Goal: Book appointment/travel/reservation

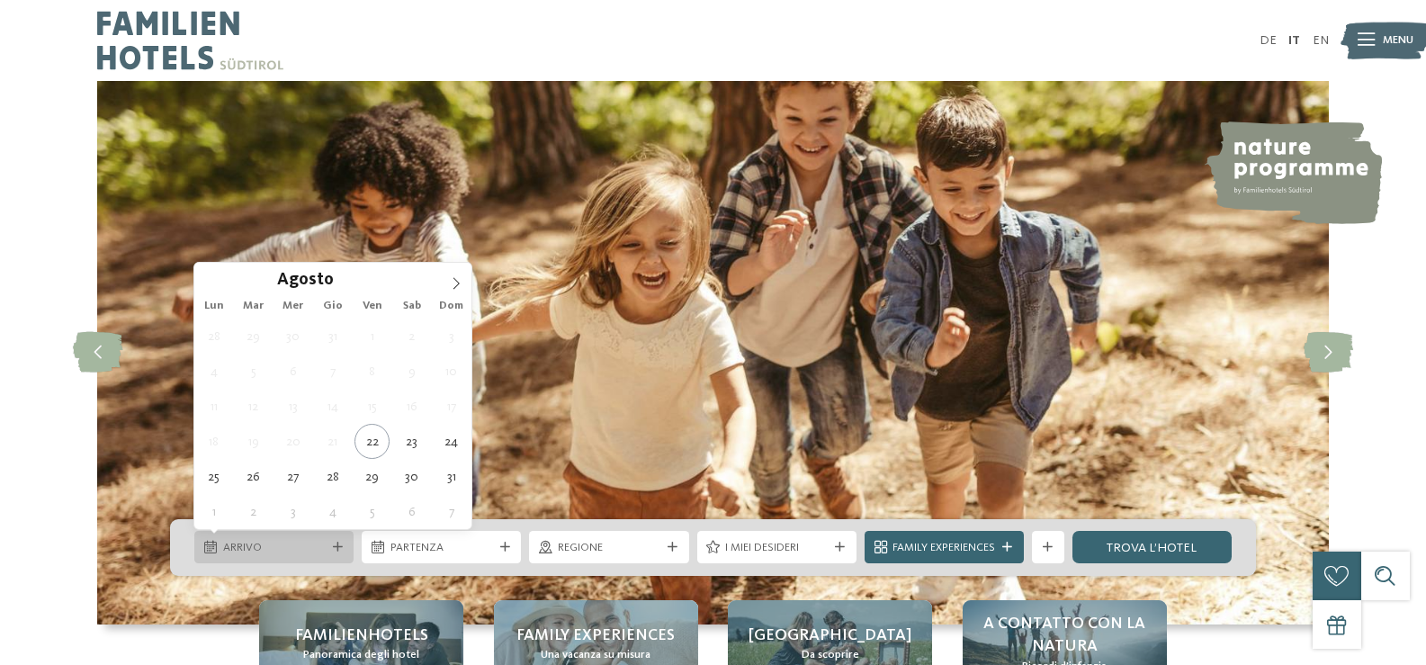
click at [330, 547] on div at bounding box center [337, 548] width 16 height 10
click at [445, 280] on span at bounding box center [456, 278] width 31 height 31
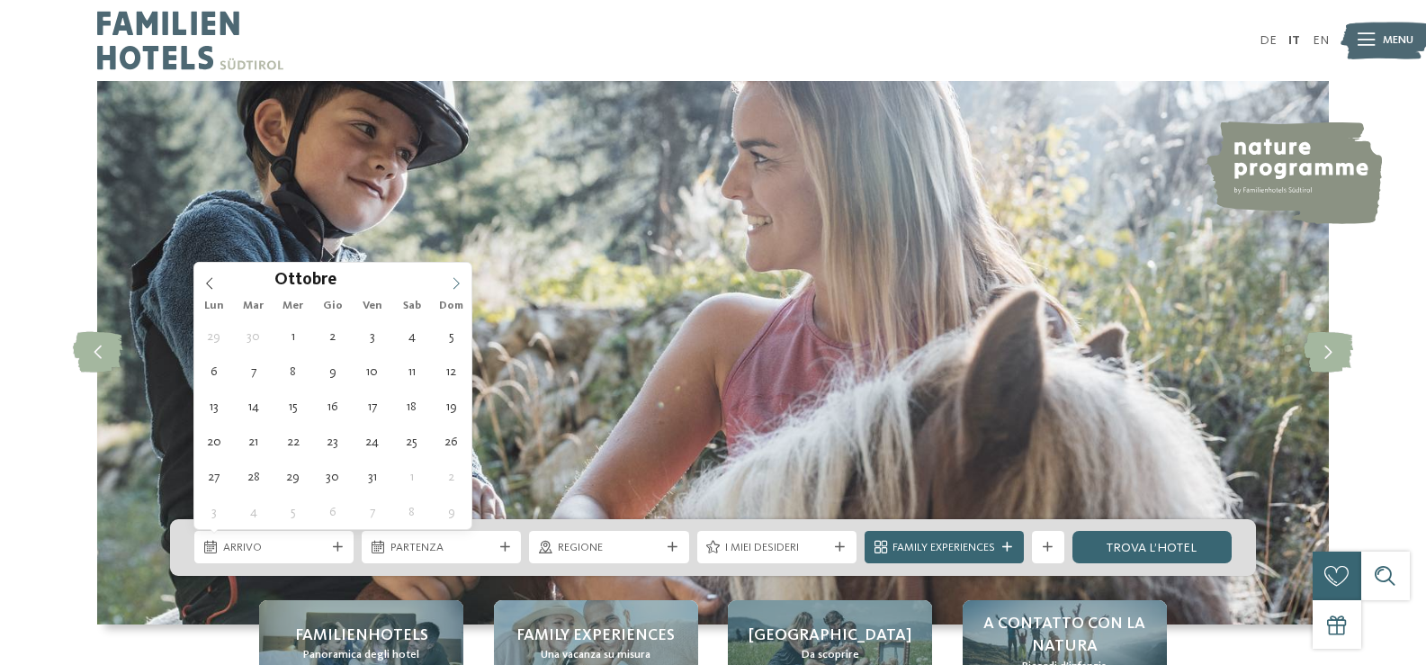
click at [445, 280] on span at bounding box center [456, 278] width 31 height 31
type div "21.12.2025"
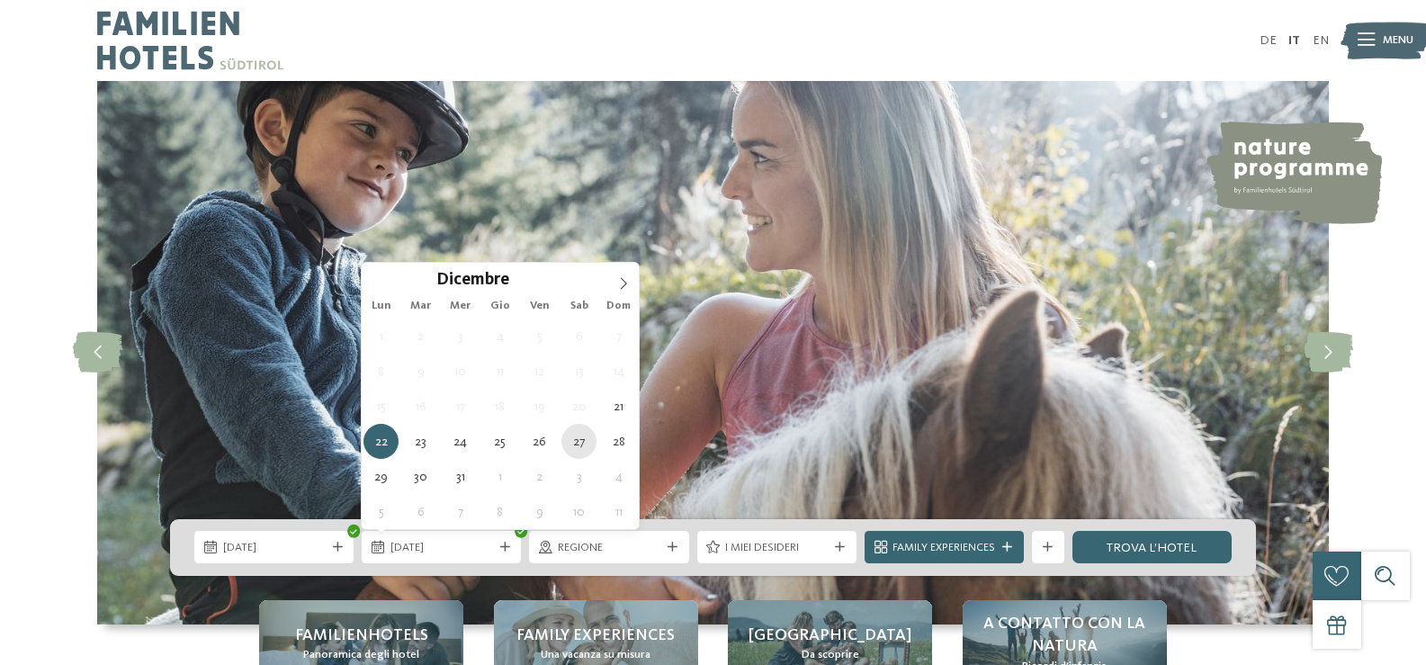
type div "27.12.2025"
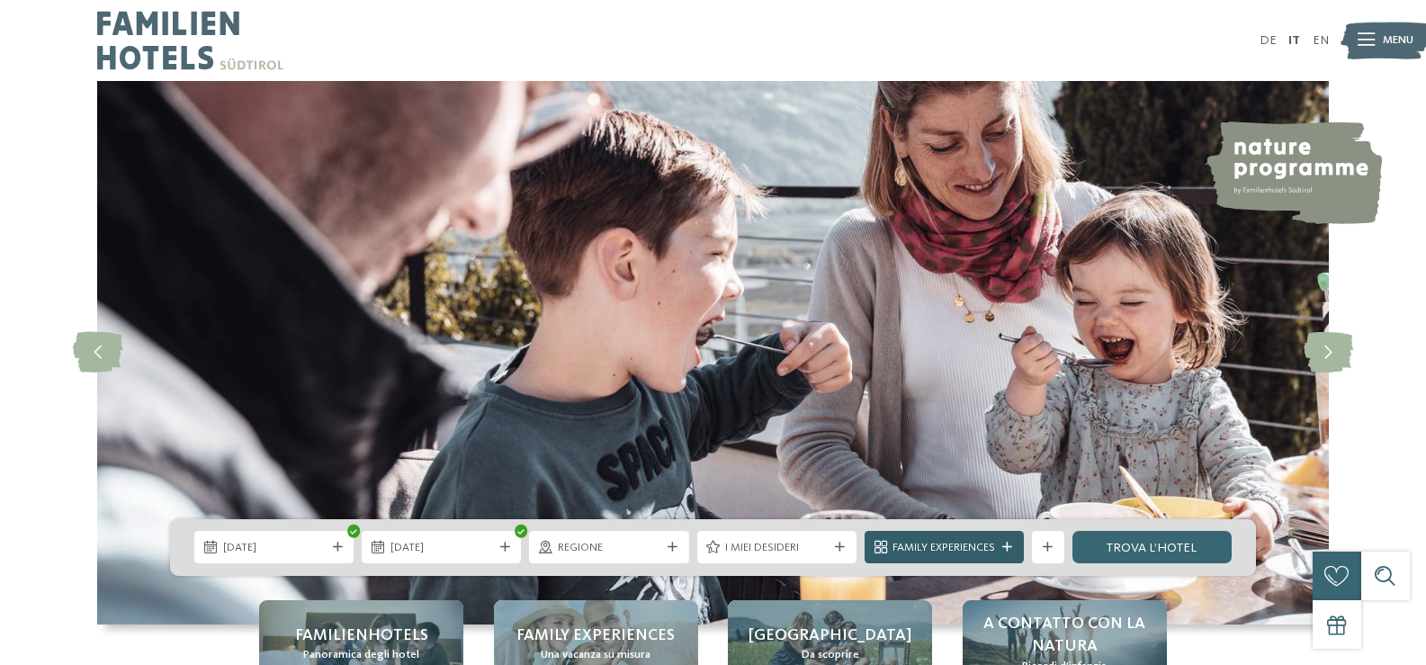
click at [947, 552] on span "Family Experiences" at bounding box center [944, 548] width 103 height 16
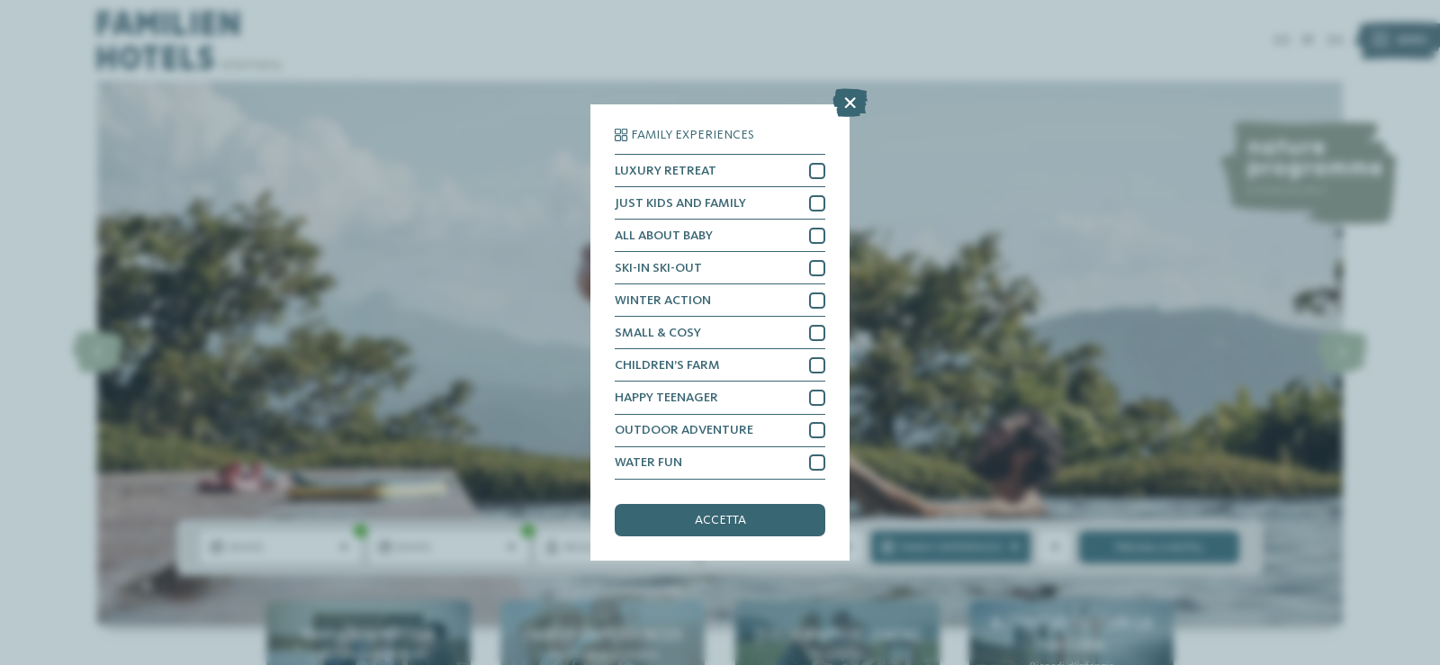
click at [840, 101] on icon at bounding box center [849, 103] width 35 height 29
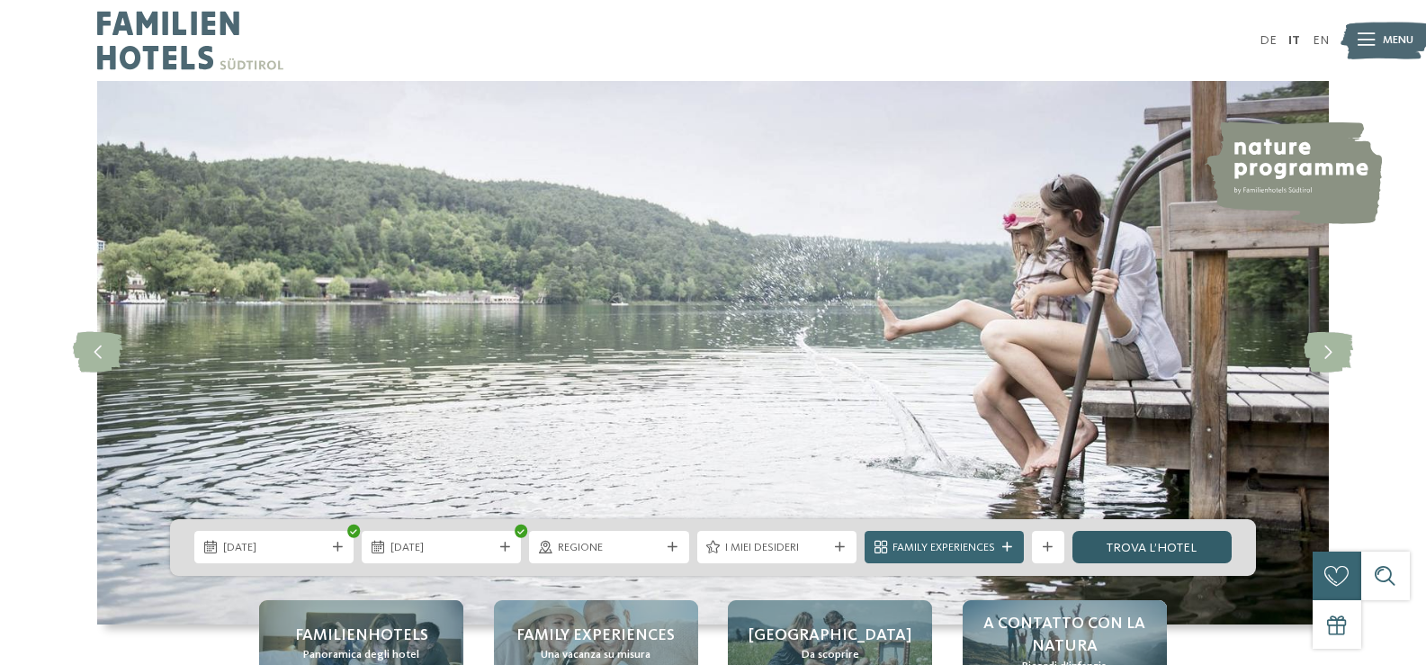
click at [1132, 543] on link "trova l’hotel" at bounding box center [1152, 547] width 159 height 32
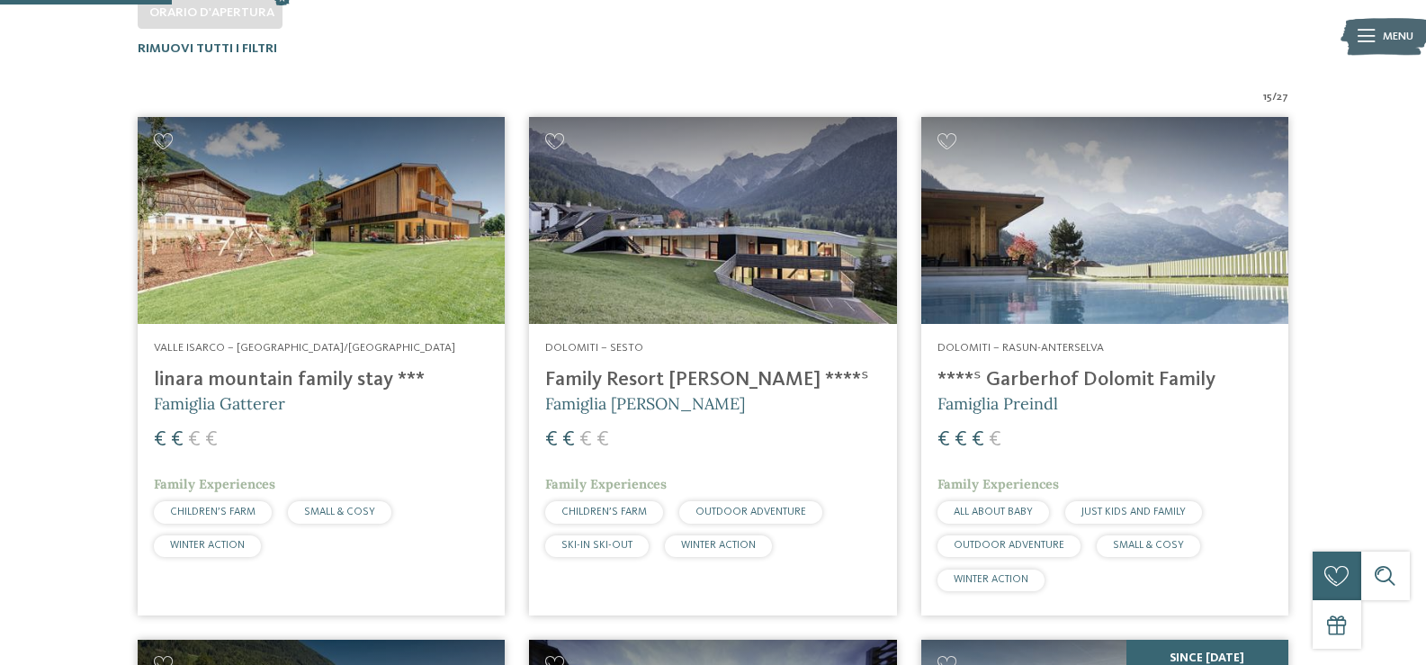
scroll to position [522, 0]
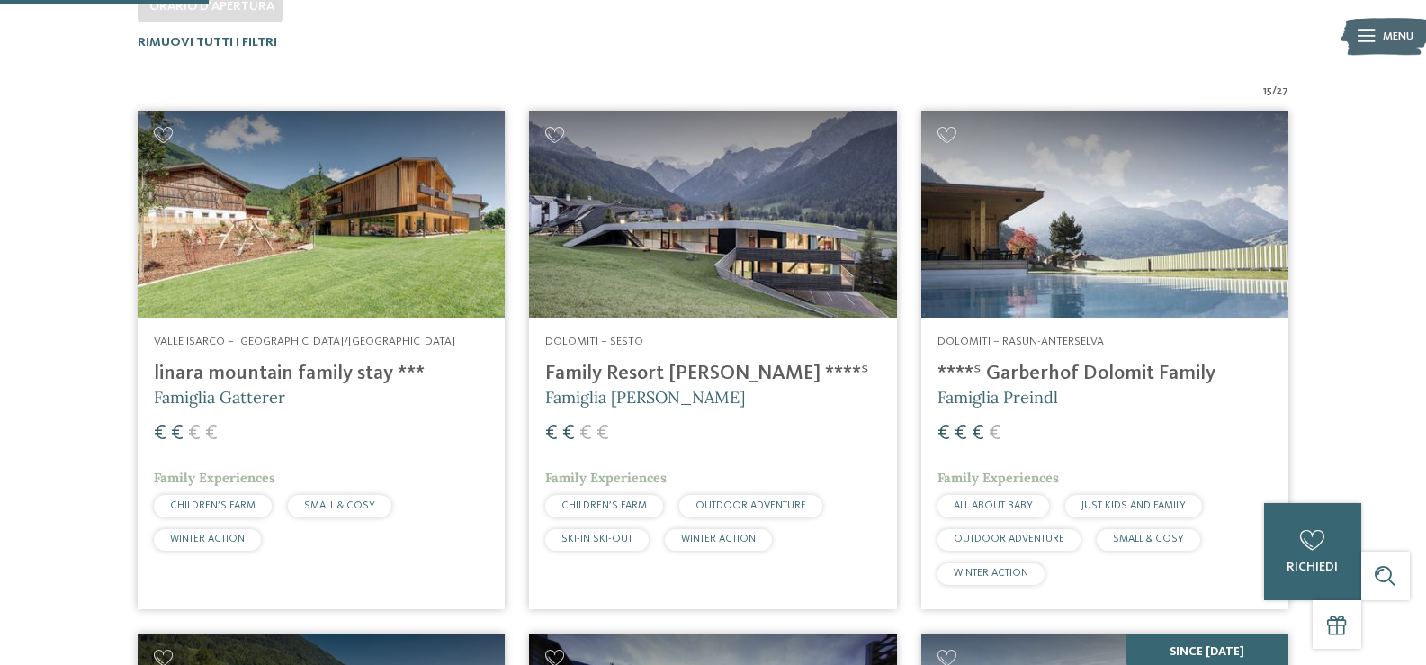
click at [331, 340] on span "Valle Isarco – [GEOGRAPHIC_DATA]/[GEOGRAPHIC_DATA]" at bounding box center [304, 342] width 301 height 12
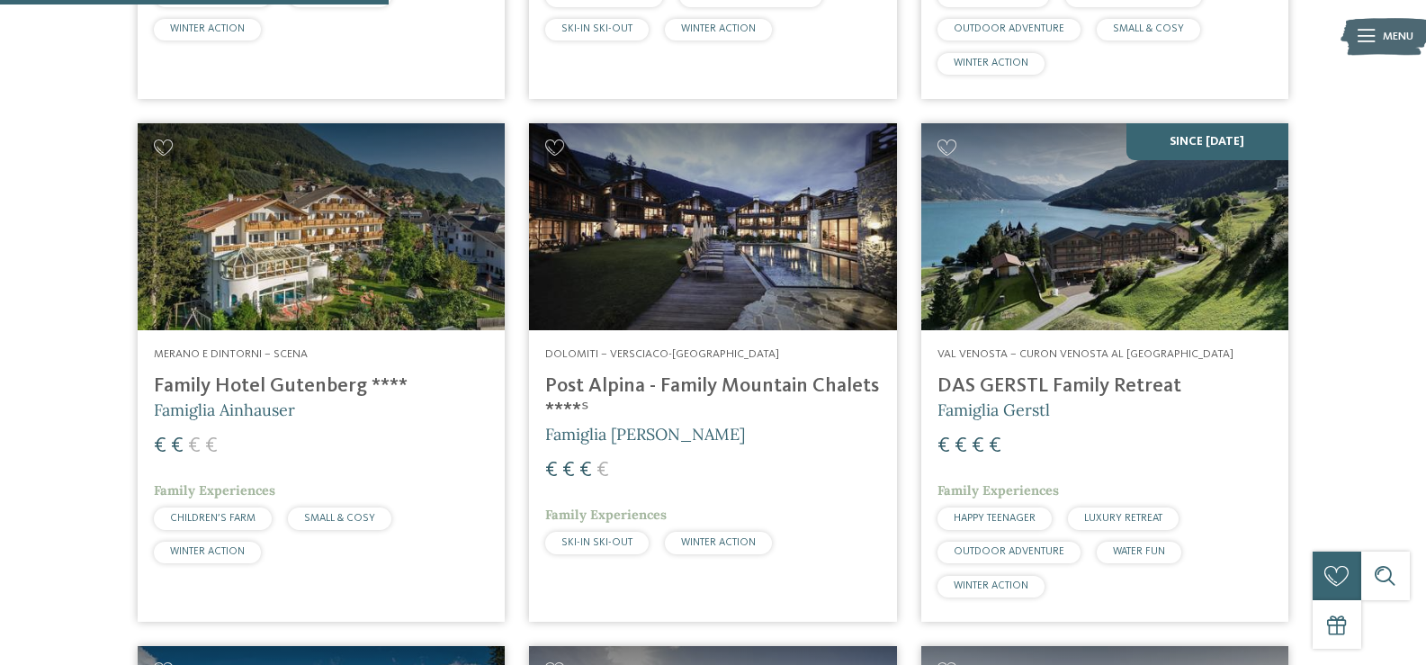
scroll to position [1062, 0]
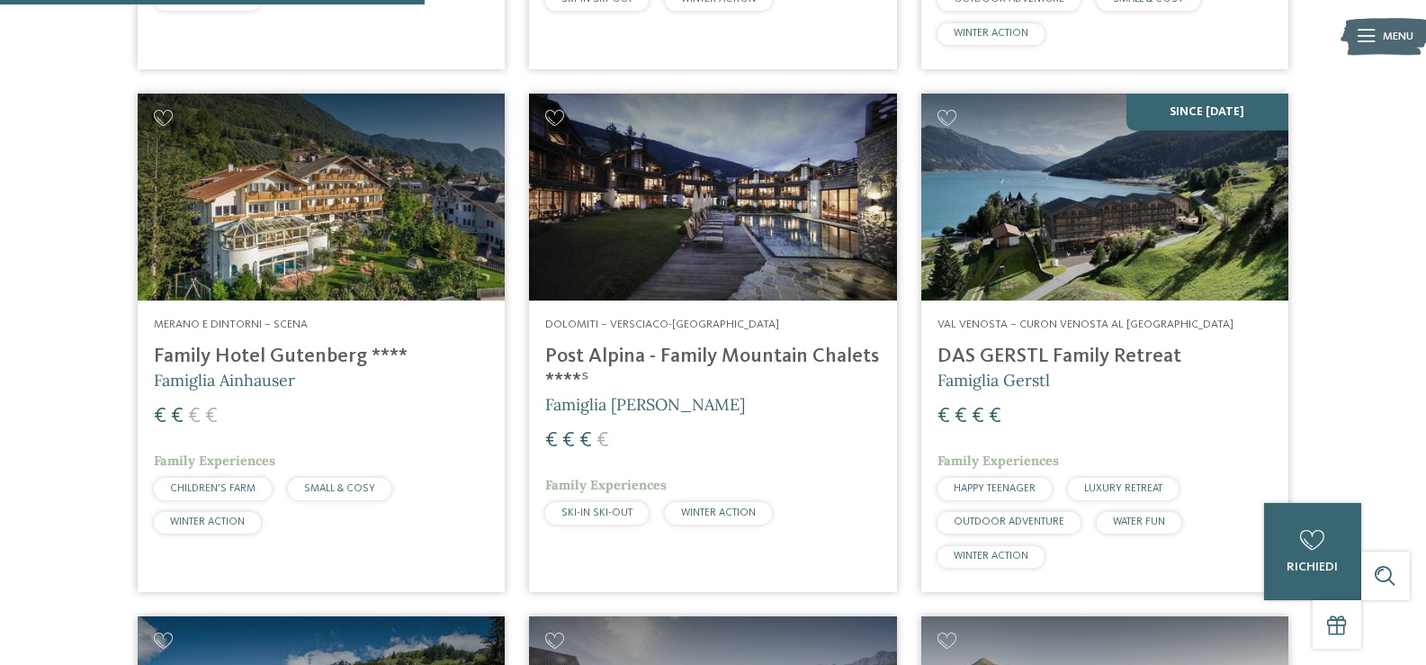
click at [301, 346] on h4 "Family Hotel Gutenberg ****" at bounding box center [321, 357] width 335 height 24
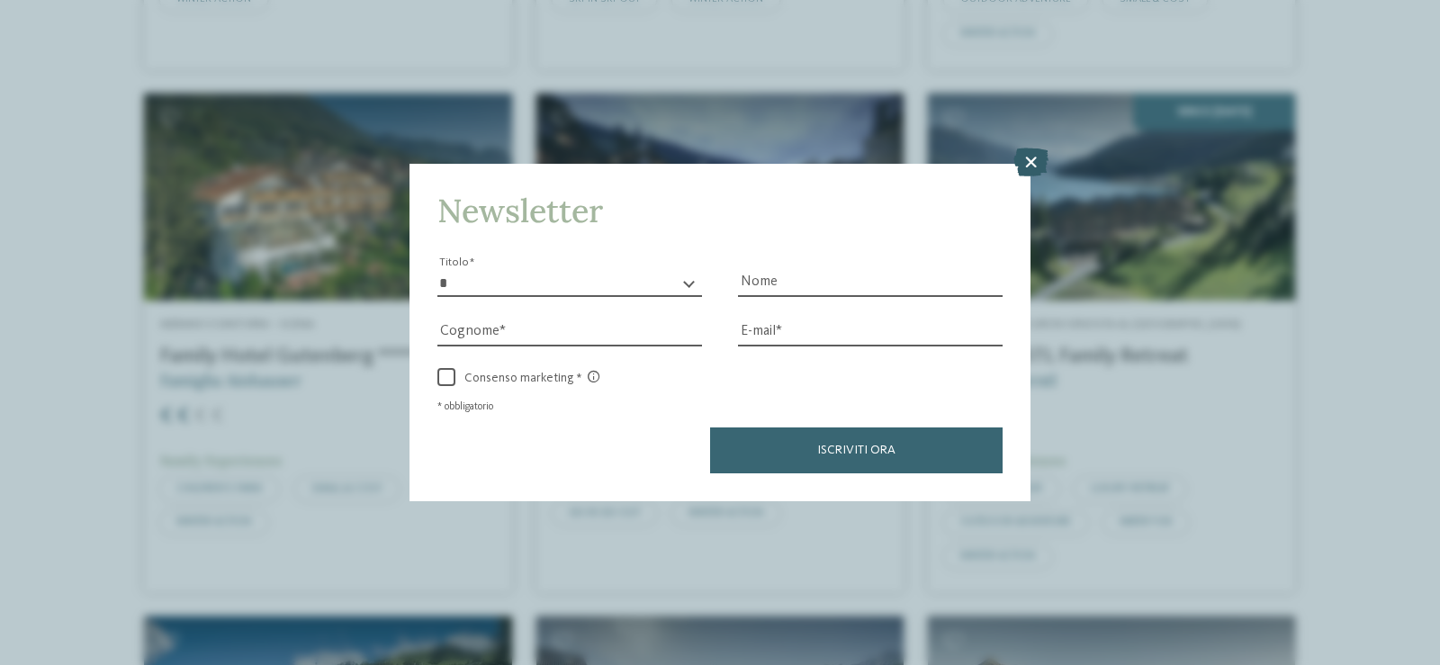
click at [1031, 158] on icon at bounding box center [1030, 162] width 35 height 29
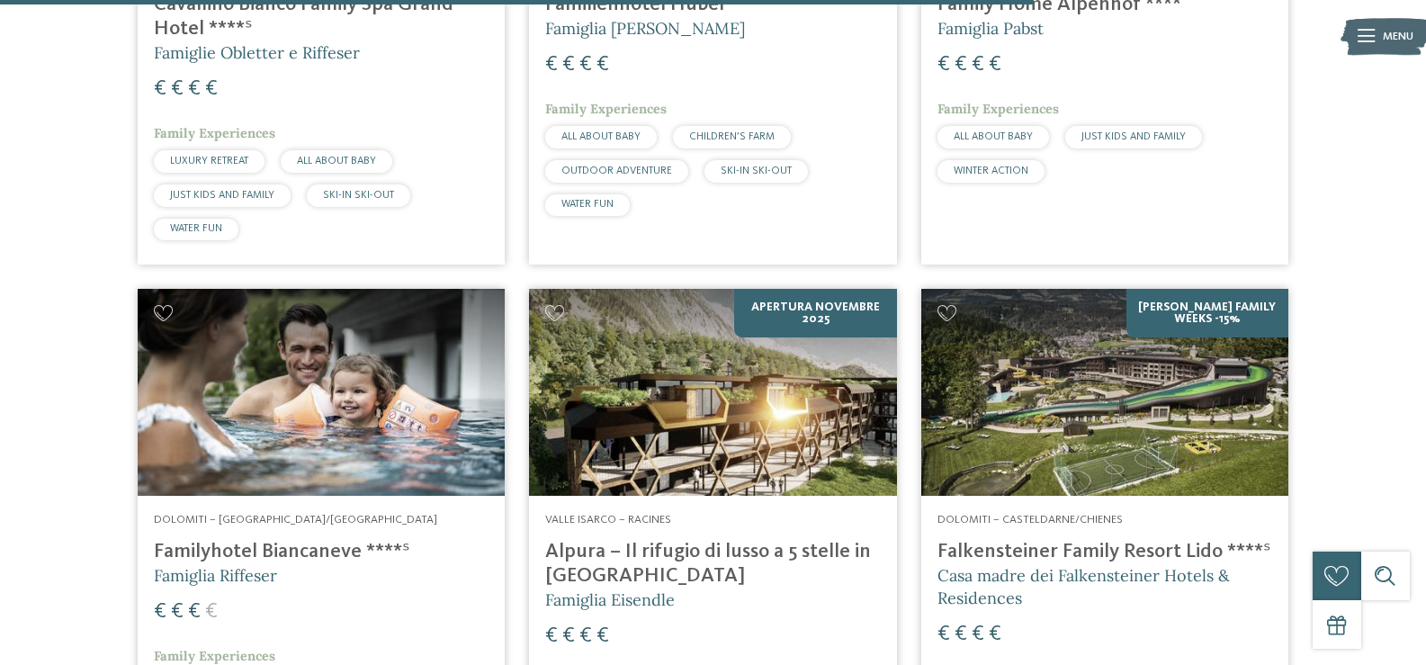
scroll to position [2592, 0]
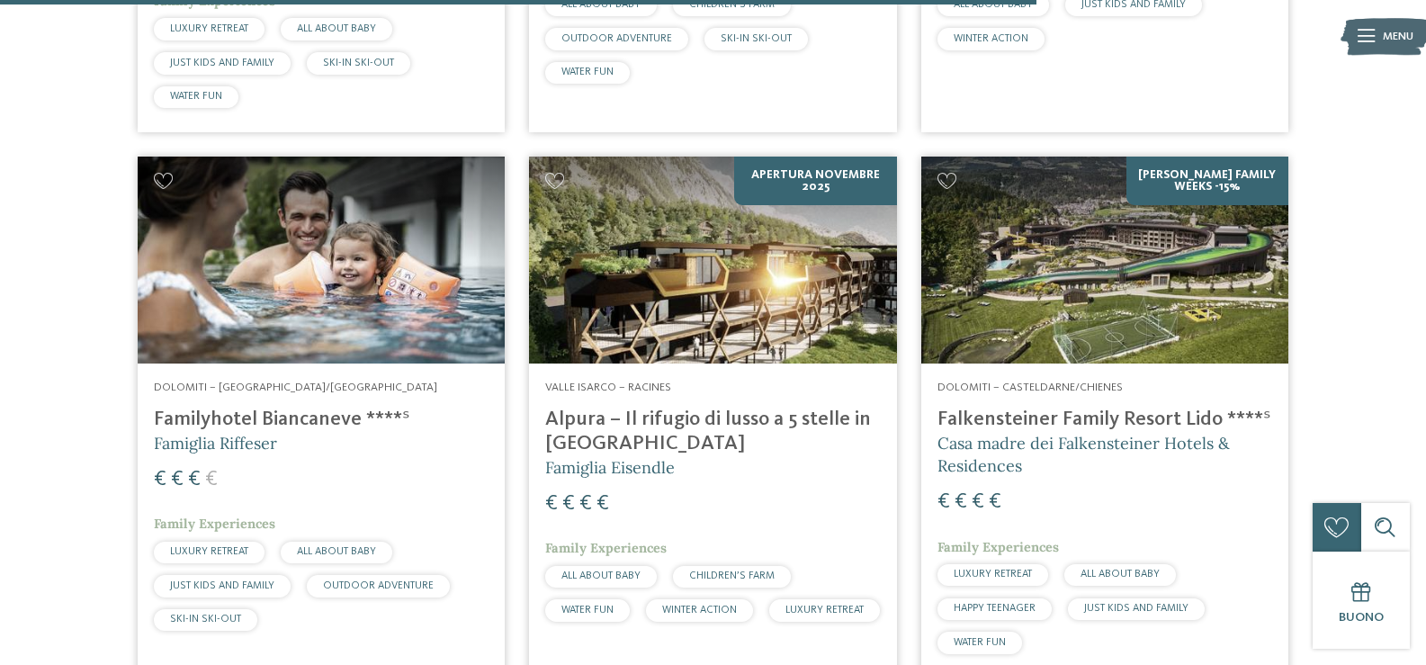
click at [296, 400] on div "Dolomiti – Selva/Val Gardena Familyhotel Biancaneve ****ˢ Famiglia Riffeser € €…" at bounding box center [321, 510] width 367 height 292
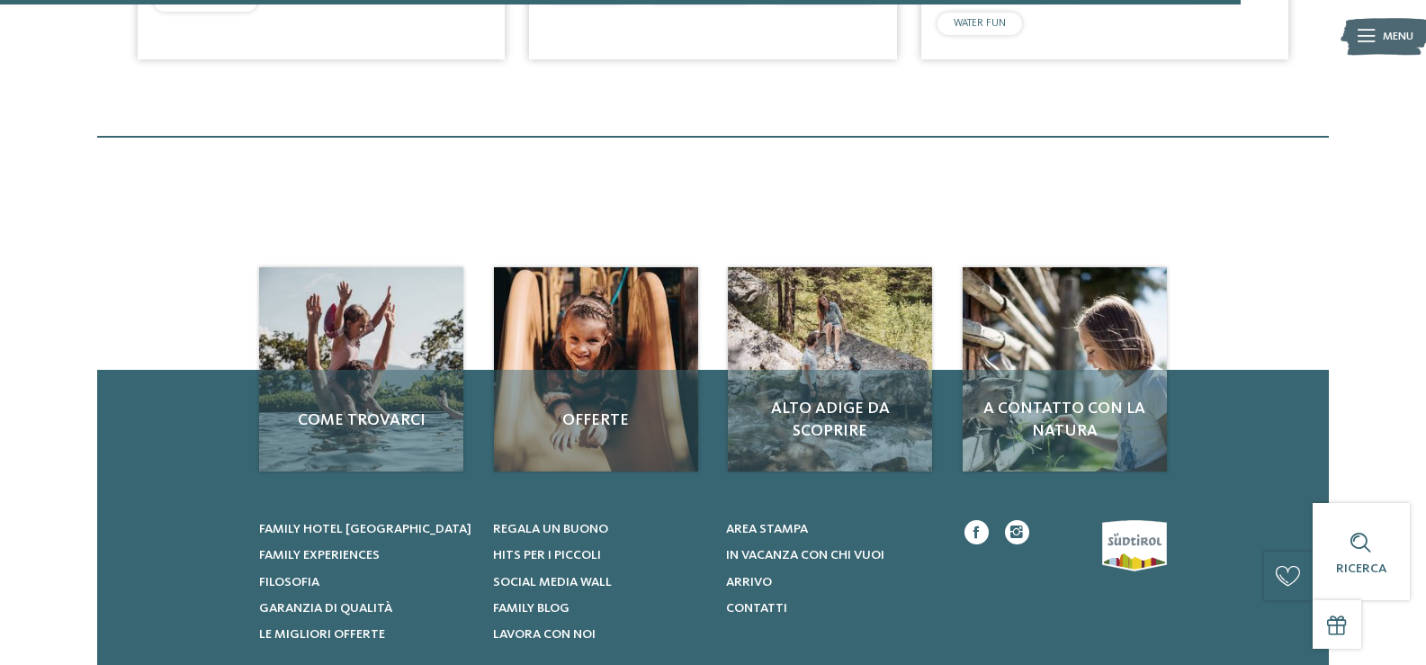
scroll to position [3027, 0]
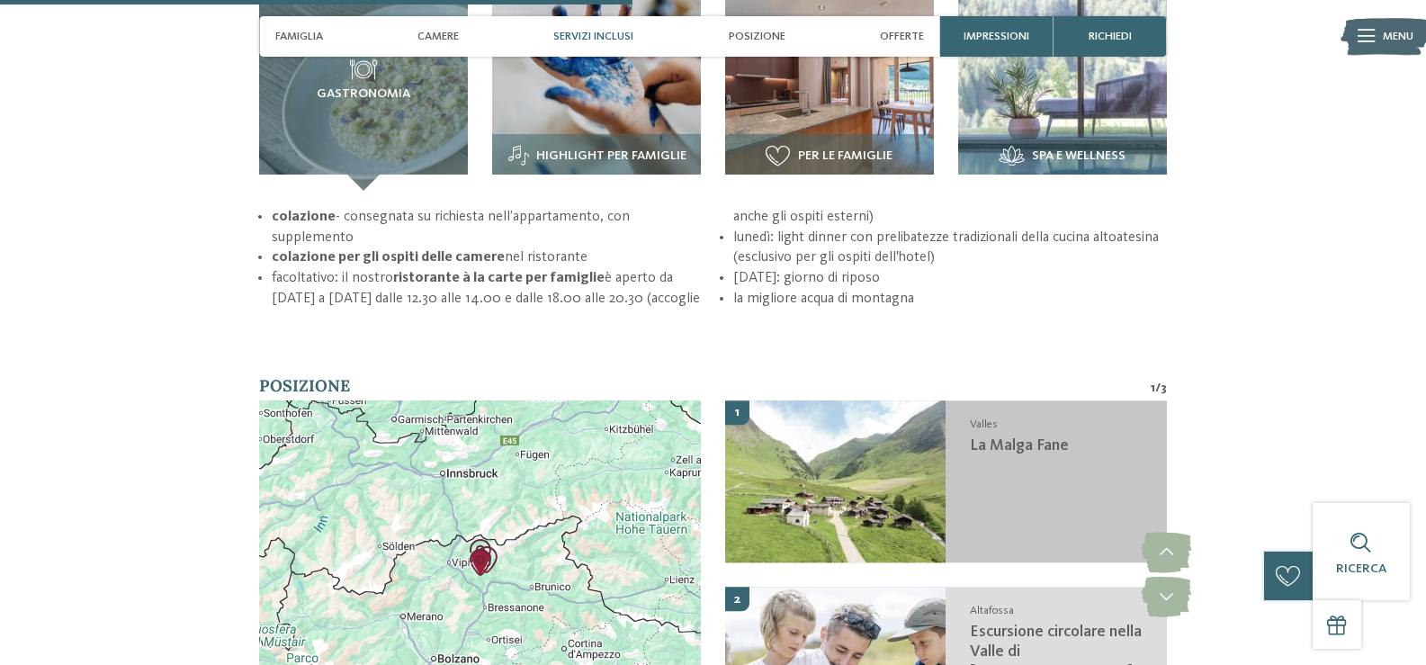
scroll to position [2430, 0]
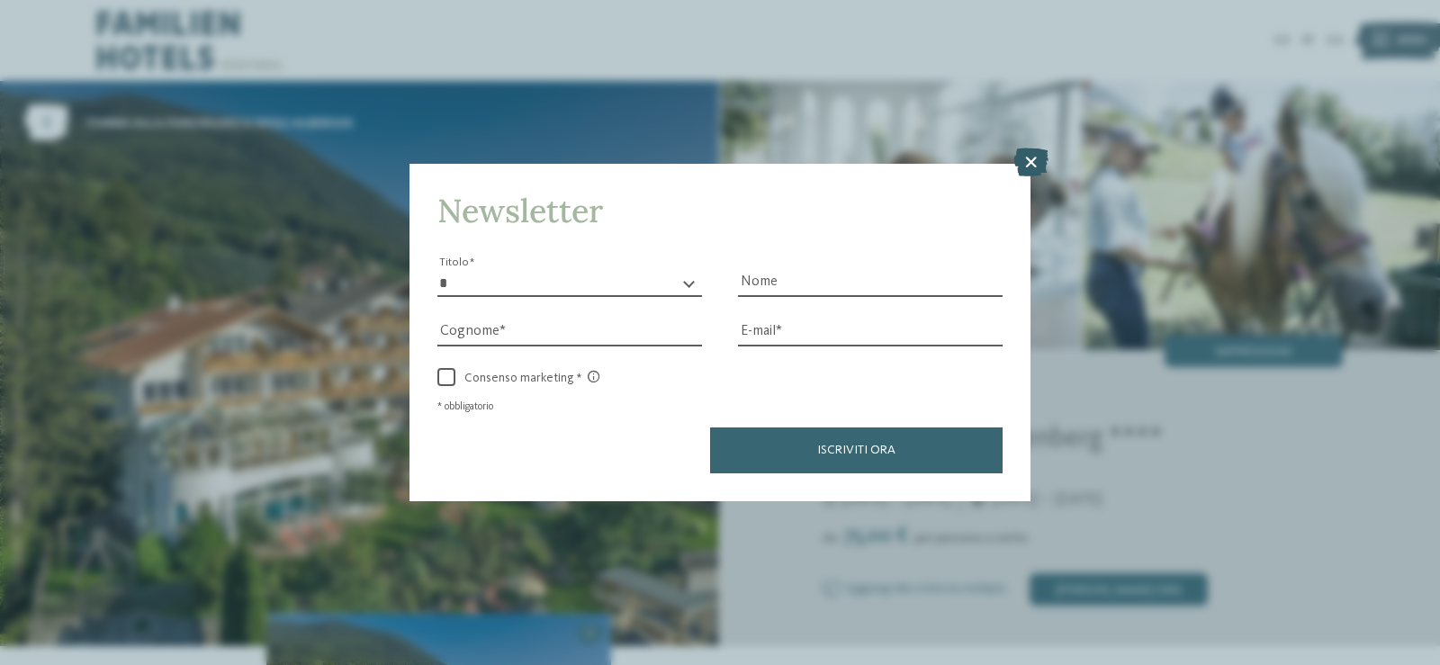
click at [1031, 160] on icon at bounding box center [1030, 162] width 35 height 29
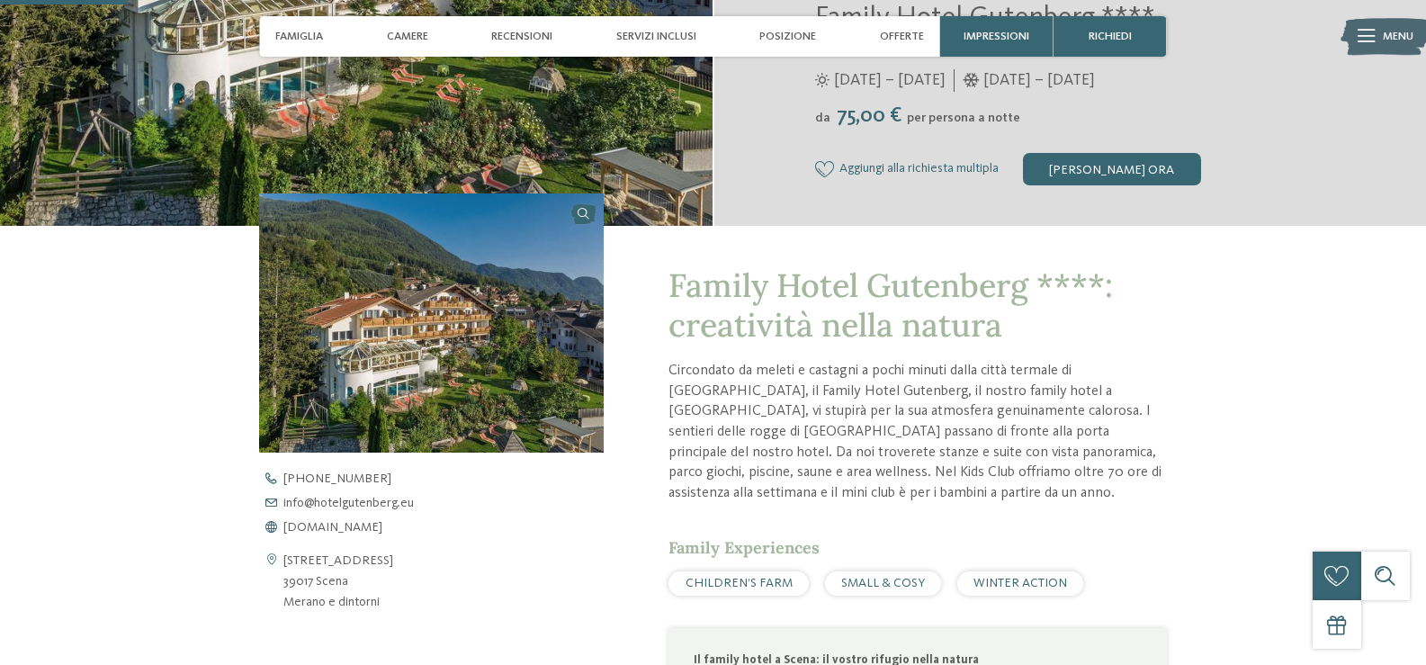
scroll to position [450, 0]
